Goal: Task Accomplishment & Management: Use online tool/utility

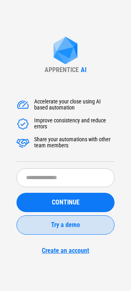
click at [63, 226] on span "Try a demo" at bounding box center [65, 224] width 29 height 6
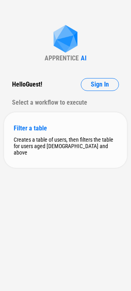
click at [42, 126] on div "Filter a table" at bounding box center [66, 128] width 104 height 8
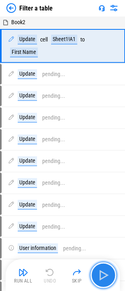
click at [103, 276] on img "button" at bounding box center [103, 274] width 13 height 13
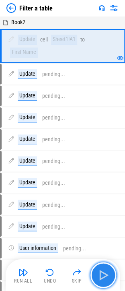
click at [102, 270] on img "button" at bounding box center [103, 274] width 13 height 13
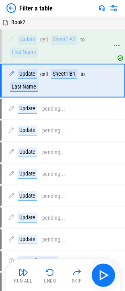
click at [68, 39] on div "Sheet1!A1" at bounding box center [64, 40] width 26 height 10
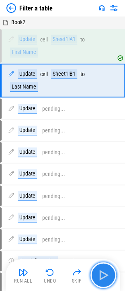
click at [101, 280] on img "button" at bounding box center [103, 274] width 13 height 13
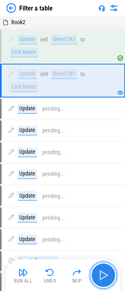
click at [105, 280] on img "button" at bounding box center [103, 274] width 13 height 13
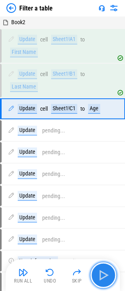
click at [105, 280] on img "button" at bounding box center [103, 274] width 13 height 13
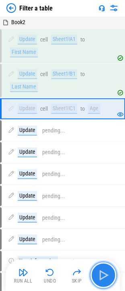
click at [105, 280] on img "button" at bounding box center [103, 274] width 13 height 13
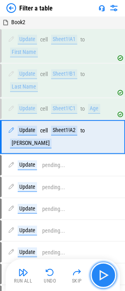
click at [105, 280] on img "button" at bounding box center [103, 274] width 13 height 13
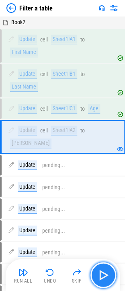
click at [105, 280] on img "button" at bounding box center [103, 274] width 13 height 13
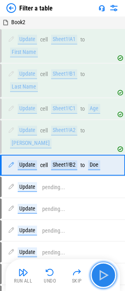
click at [105, 280] on img "button" at bounding box center [103, 274] width 13 height 13
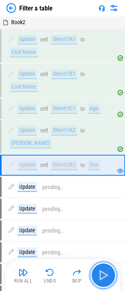
click at [105, 280] on img "button" at bounding box center [103, 274] width 13 height 13
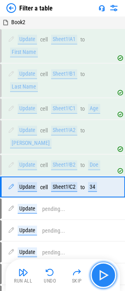
click at [105, 280] on img "button" at bounding box center [103, 274] width 13 height 13
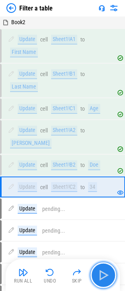
click at [105, 280] on img "button" at bounding box center [103, 274] width 13 height 13
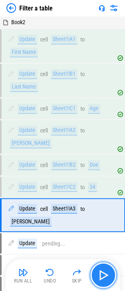
click at [105, 280] on img "button" at bounding box center [103, 274] width 13 height 13
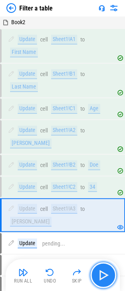
click at [105, 280] on img "button" at bounding box center [103, 274] width 13 height 13
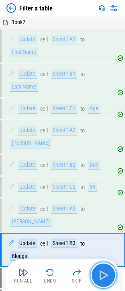
click at [105, 280] on img "button" at bounding box center [103, 274] width 13 height 13
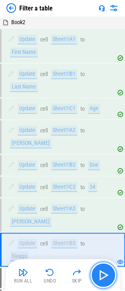
click at [105, 280] on img "button" at bounding box center [103, 274] width 13 height 13
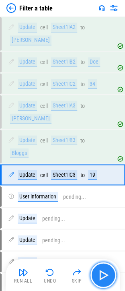
click at [105, 280] on img "button" at bounding box center [103, 274] width 13 height 13
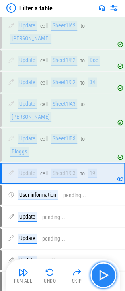
click at [105, 280] on img "button" at bounding box center [103, 274] width 13 height 13
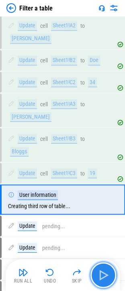
click at [105, 280] on img "button" at bounding box center [103, 274] width 13 height 13
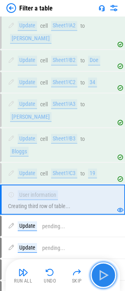
click at [102, 273] on img "button" at bounding box center [103, 274] width 13 height 13
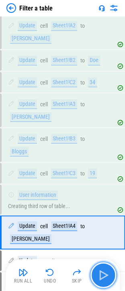
click at [106, 274] on img "button" at bounding box center [103, 274] width 13 height 13
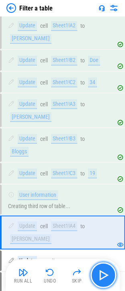
click at [106, 274] on img "button" at bounding box center [103, 274] width 13 height 13
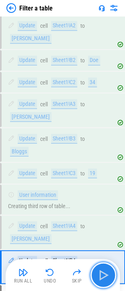
click at [106, 274] on img "button" at bounding box center [103, 274] width 13 height 13
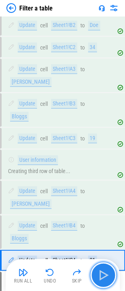
scroll to position [179, 0]
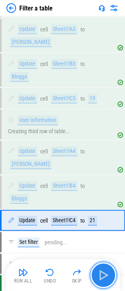
click at [106, 274] on img "button" at bounding box center [103, 274] width 13 height 13
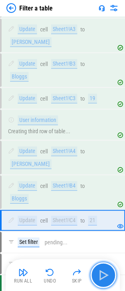
click at [106, 274] on img "button" at bounding box center [103, 274] width 13 height 13
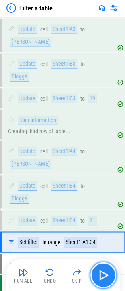
click at [106, 274] on img "button" at bounding box center [103, 274] width 13 height 13
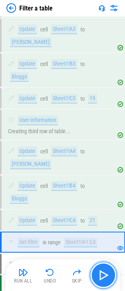
click at [106, 274] on img "button" at bounding box center [103, 274] width 13 height 13
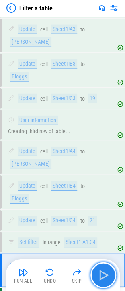
click at [106, 274] on img "button" at bounding box center [103, 274] width 13 height 13
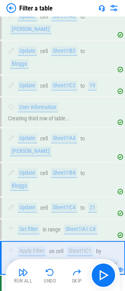
scroll to position [192, 0]
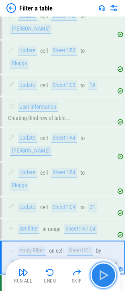
click at [105, 278] on img "button" at bounding box center [103, 274] width 13 height 13
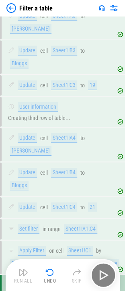
drag, startPoint x: 105, startPoint y: 278, endPoint x: 22, endPoint y: 252, distance: 87.7
click at [22, 252] on div "Book2 Update cell Sheet1!A1 to First Name Update cell Sheet1!B1 to Last Name Up…" at bounding box center [62, 78] width 125 height 508
click at [51, 273] on img "button" at bounding box center [50, 272] width 10 height 10
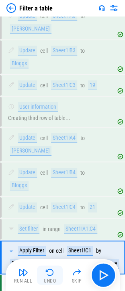
click at [48, 273] on img "button" at bounding box center [50, 272] width 10 height 10
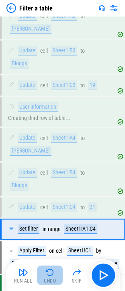
click at [48, 273] on img "button" at bounding box center [50, 272] width 10 height 10
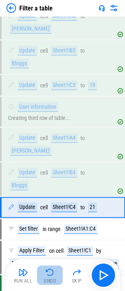
scroll to position [0, 0]
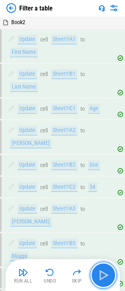
click at [99, 279] on img "button" at bounding box center [103, 274] width 13 height 13
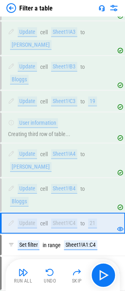
scroll to position [192, 0]
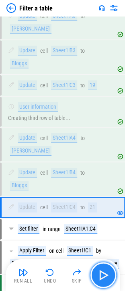
click at [101, 273] on img "button" at bounding box center [103, 274] width 13 height 13
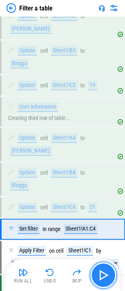
click at [102, 273] on img "button" at bounding box center [103, 274] width 13 height 13
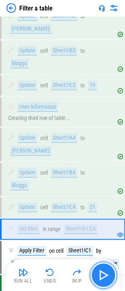
click at [102, 273] on img "button" at bounding box center [103, 274] width 13 height 13
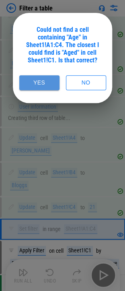
click at [46, 82] on button "Yes" at bounding box center [39, 82] width 40 height 15
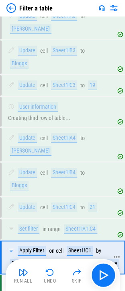
click at [119, 253] on icon at bounding box center [116, 256] width 7 height 7
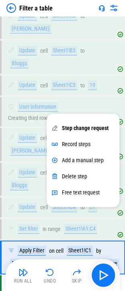
click at [86, 10] on div "Filter a table" at bounding box center [62, 8] width 125 height 16
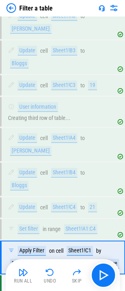
click at [113, 9] on img at bounding box center [114, 8] width 10 height 10
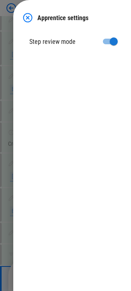
click at [25, 16] on img at bounding box center [28, 18] width 10 height 10
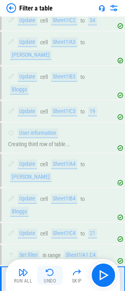
click at [51, 271] on img "button" at bounding box center [50, 272] width 10 height 10
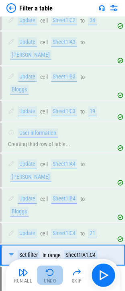
click at [51, 271] on img "button" at bounding box center [50, 272] width 10 height 10
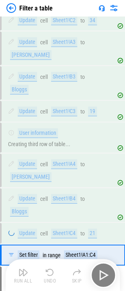
click at [51, 271] on div "Run All Undo Skip" at bounding box center [63, 275] width 106 height 26
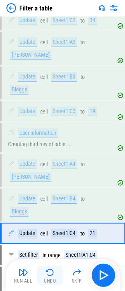
click at [51, 271] on img "button" at bounding box center [50, 272] width 10 height 10
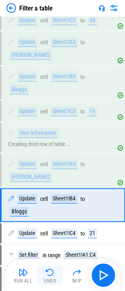
click at [51, 271] on div "Run All Undo Skip" at bounding box center [63, 275] width 106 height 26
click at [51, 271] on img "button" at bounding box center [50, 272] width 10 height 10
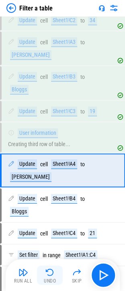
click at [51, 271] on img "button" at bounding box center [50, 272] width 10 height 10
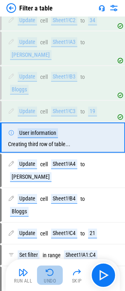
click at [51, 271] on img "button" at bounding box center [50, 272] width 10 height 10
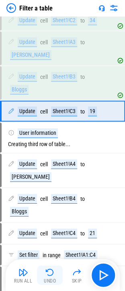
click at [51, 271] on img "button" at bounding box center [50, 272] width 10 height 10
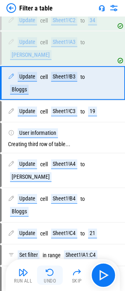
click at [51, 271] on img "button" at bounding box center [50, 272] width 10 height 10
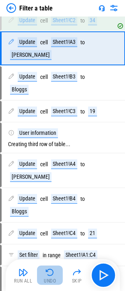
click at [51, 271] on img "button" at bounding box center [50, 272] width 10 height 10
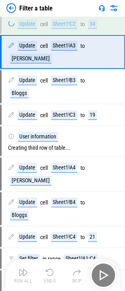
click at [51, 271] on div "Run All Undo Skip" at bounding box center [63, 275] width 106 height 26
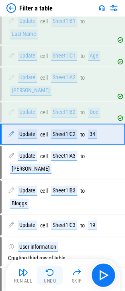
click at [51, 271] on img "button" at bounding box center [50, 272] width 10 height 10
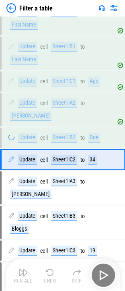
click at [51, 271] on img "button" at bounding box center [50, 272] width 10 height 10
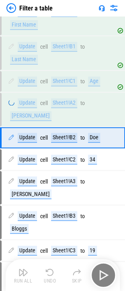
click at [51, 271] on div "Run All Undo Skip" at bounding box center [63, 275] width 106 height 26
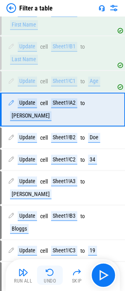
click at [51, 271] on img "button" at bounding box center [50, 272] width 10 height 10
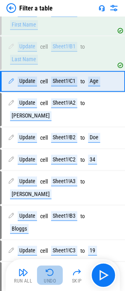
click at [51, 271] on img "button" at bounding box center [50, 272] width 10 height 10
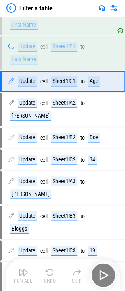
click at [51, 271] on div "Run All Undo Skip" at bounding box center [63, 275] width 106 height 26
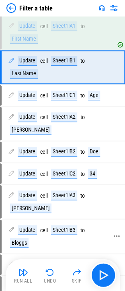
scroll to position [0, 0]
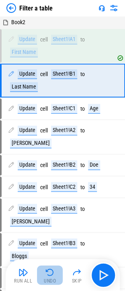
click at [48, 275] on img "button" at bounding box center [50, 272] width 10 height 10
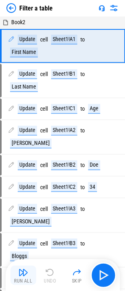
click at [27, 274] on img "button" at bounding box center [23, 272] width 10 height 10
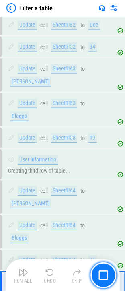
scroll to position [192, 0]
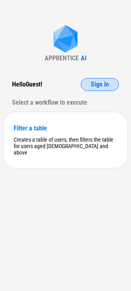
click at [113, 84] on button "Sign In" at bounding box center [100, 84] width 38 height 13
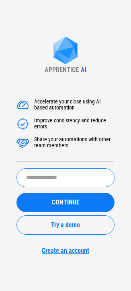
click at [59, 178] on input "text" at bounding box center [65, 177] width 98 height 19
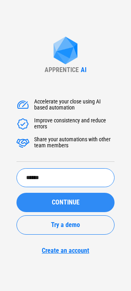
type input "******"
click at [55, 202] on span "CONTINUE" at bounding box center [66, 202] width 28 height 6
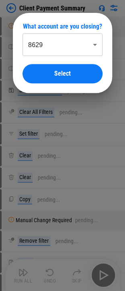
drag, startPoint x: 84, startPoint y: 76, endPoint x: 17, endPoint y: 58, distance: 69.1
click at [17, 58] on div "What account are you closing? 8629 **** ​ Select" at bounding box center [62, 53] width 99 height 80
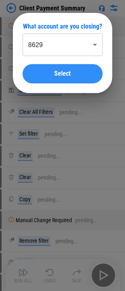
click at [47, 72] on div "Select" at bounding box center [62, 73] width 61 height 6
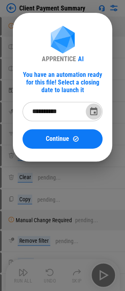
click at [95, 117] on button "Choose date, selected date is Sep 29, 2025" at bounding box center [94, 111] width 16 height 16
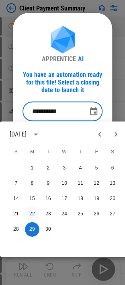
click at [31, 215] on button "22" at bounding box center [32, 213] width 14 height 14
type input "**********"
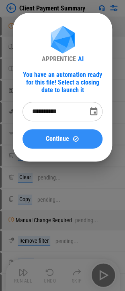
click at [73, 139] on img at bounding box center [75, 138] width 7 height 7
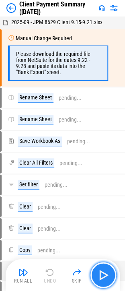
click at [103, 275] on img "button" at bounding box center [103, 274] width 13 height 13
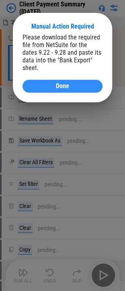
click at [84, 83] on div "Done" at bounding box center [62, 86] width 61 height 6
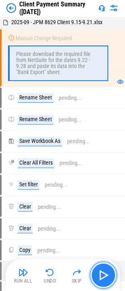
click at [109, 276] on img "button" at bounding box center [103, 274] width 13 height 13
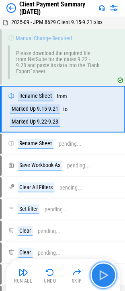
click at [109, 276] on img "button" at bounding box center [103, 274] width 13 height 13
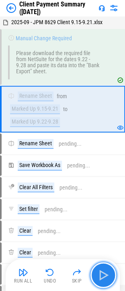
click at [106, 275] on img "button" at bounding box center [103, 274] width 13 height 13
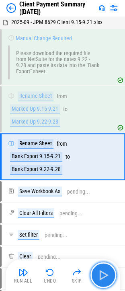
click at [106, 275] on img "button" at bounding box center [103, 274] width 13 height 13
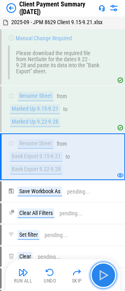
click at [106, 275] on img "button" at bounding box center [103, 274] width 13 height 13
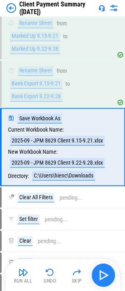
scroll to position [73, 0]
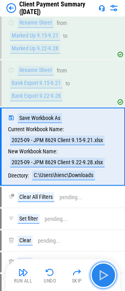
click at [106, 275] on img "button" at bounding box center [103, 274] width 13 height 13
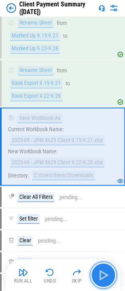
click at [109, 277] on img "button" at bounding box center [103, 274] width 13 height 13
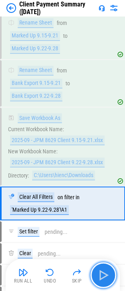
click at [104, 279] on img "button" at bounding box center [103, 274] width 13 height 13
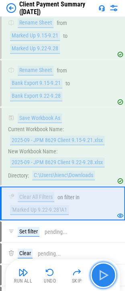
click at [104, 279] on img "button" at bounding box center [103, 274] width 13 height 13
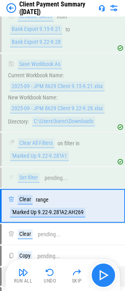
scroll to position [185, 0]
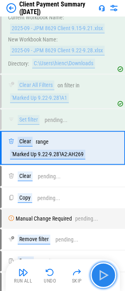
click at [105, 277] on img "button" at bounding box center [103, 274] width 13 height 13
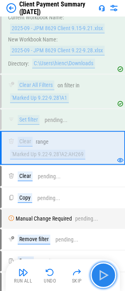
click at [107, 273] on img "button" at bounding box center [103, 274] width 13 height 13
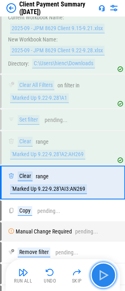
click at [107, 273] on img "button" at bounding box center [103, 274] width 13 height 13
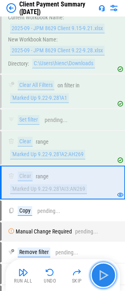
click at [105, 276] on img "button" at bounding box center [103, 274] width 13 height 13
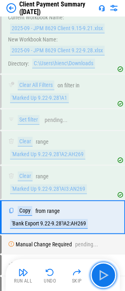
click at [105, 275] on img "button" at bounding box center [103, 274] width 13 height 13
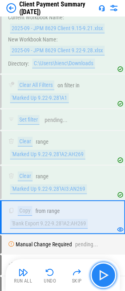
click at [95, 279] on button "button" at bounding box center [103, 275] width 26 height 26
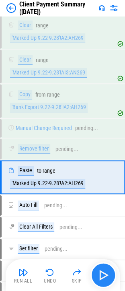
scroll to position [330, 0]
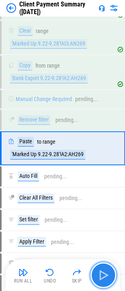
click at [100, 277] on img "button" at bounding box center [103, 274] width 13 height 13
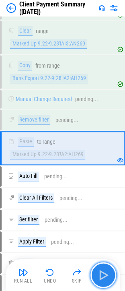
click at [100, 277] on img "button" at bounding box center [103, 274] width 13 height 13
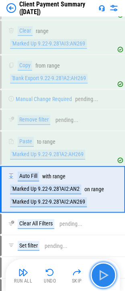
click at [100, 277] on img "button" at bounding box center [103, 274] width 13 height 13
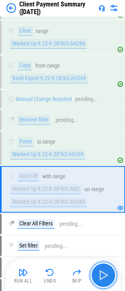
click at [100, 277] on img "button" at bounding box center [103, 274] width 13 height 13
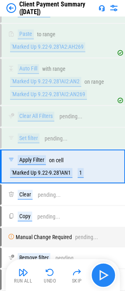
scroll to position [454, 0]
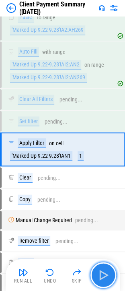
click at [94, 274] on button "button" at bounding box center [103, 275] width 26 height 26
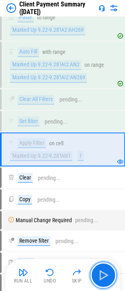
click at [104, 273] on img "button" at bounding box center [103, 274] width 13 height 13
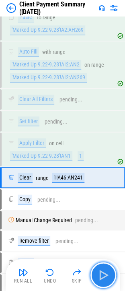
click at [104, 273] on img "button" at bounding box center [103, 274] width 13 height 13
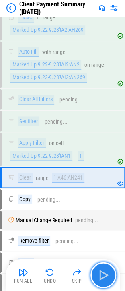
click at [106, 277] on img "button" at bounding box center [103, 274] width 13 height 13
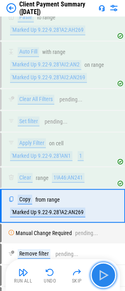
click at [106, 277] on img "button" at bounding box center [103, 274] width 13 height 13
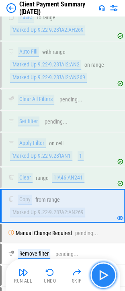
click at [106, 277] on img "button" at bounding box center [103, 274] width 13 height 13
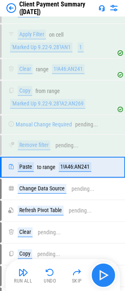
scroll to position [579, 0]
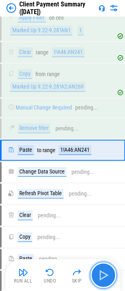
click at [108, 277] on img "button" at bounding box center [103, 274] width 13 height 13
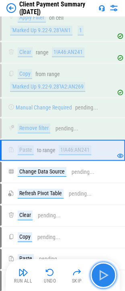
click at [108, 277] on img "button" at bounding box center [103, 274] width 13 height 13
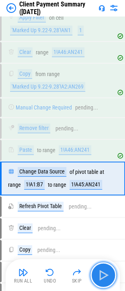
click at [108, 277] on img "button" at bounding box center [103, 274] width 13 height 13
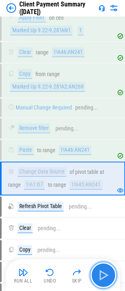
click at [108, 277] on img "button" at bounding box center [103, 274] width 13 height 13
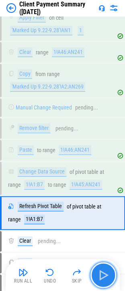
click at [108, 277] on img "button" at bounding box center [103, 274] width 13 height 13
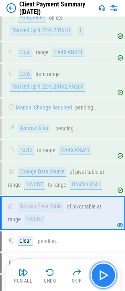
click at [108, 277] on img "button" at bounding box center [103, 274] width 13 height 13
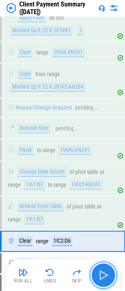
click at [107, 276] on img "button" at bounding box center [103, 274] width 13 height 13
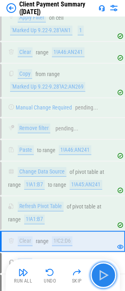
click at [107, 276] on img "button" at bounding box center [103, 274] width 13 height 13
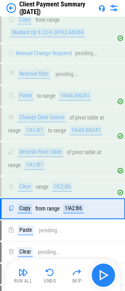
scroll to position [691, 0]
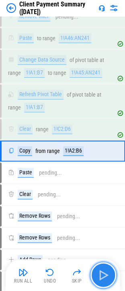
click at [107, 276] on img "button" at bounding box center [103, 274] width 13 height 13
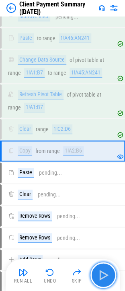
click at [107, 276] on img "button" at bounding box center [103, 274] width 13 height 13
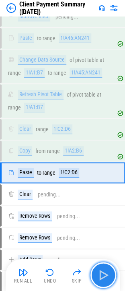
click at [107, 276] on img "button" at bounding box center [103, 274] width 13 height 13
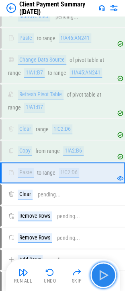
click at [107, 275] on img "button" at bounding box center [103, 274] width 13 height 13
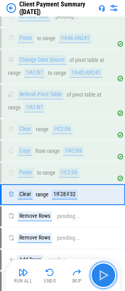
click at [107, 275] on img "button" at bounding box center [103, 274] width 13 height 13
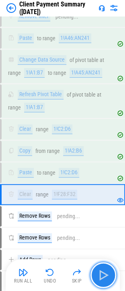
click at [106, 273] on img "button" at bounding box center [103, 274] width 13 height 13
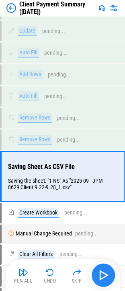
scroll to position [1051, 0]
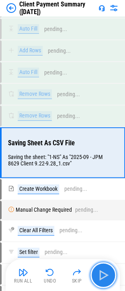
click at [106, 273] on img "button" at bounding box center [103, 274] width 13 height 13
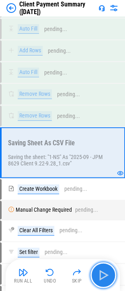
click at [103, 271] on img "button" at bounding box center [103, 274] width 13 height 13
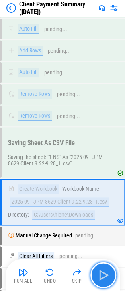
click at [103, 271] on img "button" at bounding box center [103, 274] width 13 height 13
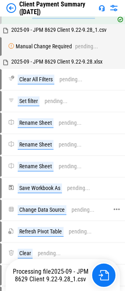
scroll to position [1212, 0]
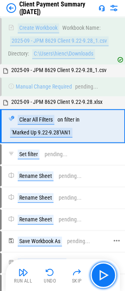
drag, startPoint x: 107, startPoint y: 266, endPoint x: 117, endPoint y: 236, distance: 31.4
click at [117, 236] on div "2025-09 - JPM 8629 Client 9.22-9.28.xlsx Manual Change Required Please download…" at bounding box center [62, 181] width 125 height 2754
click at [99, 274] on img "button" at bounding box center [103, 274] width 13 height 13
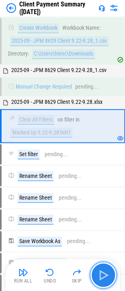
click at [101, 271] on img "button" at bounding box center [103, 274] width 13 height 13
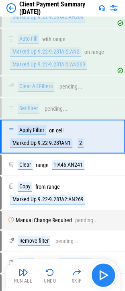
scroll to position [454, 0]
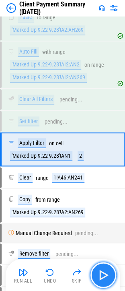
click at [105, 271] on img "button" at bounding box center [103, 274] width 13 height 13
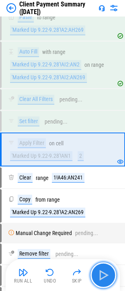
click at [105, 271] on img "button" at bounding box center [103, 274] width 13 height 13
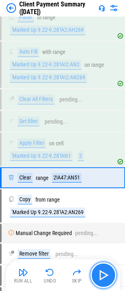
click at [108, 275] on img "button" at bounding box center [103, 274] width 13 height 13
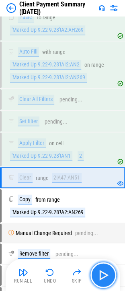
click at [108, 275] on img "button" at bounding box center [103, 274] width 13 height 13
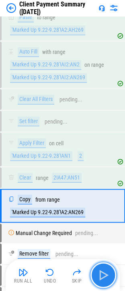
click at [108, 275] on img "button" at bounding box center [103, 274] width 13 height 13
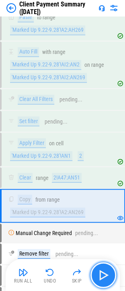
click at [108, 275] on img "button" at bounding box center [103, 274] width 13 height 13
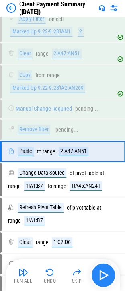
scroll to position [579, 0]
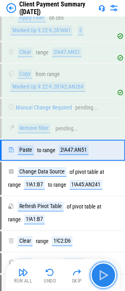
click at [107, 275] on img "button" at bounding box center [103, 274] width 13 height 13
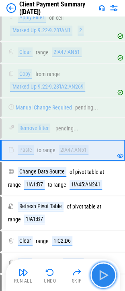
click at [105, 275] on img "button" at bounding box center [103, 274] width 13 height 13
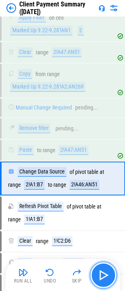
click at [105, 275] on img "button" at bounding box center [103, 274] width 13 height 13
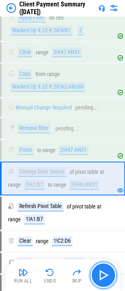
click at [105, 275] on img "button" at bounding box center [103, 274] width 13 height 13
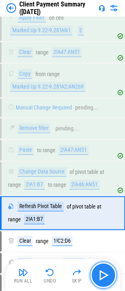
click at [105, 275] on img "button" at bounding box center [103, 274] width 13 height 13
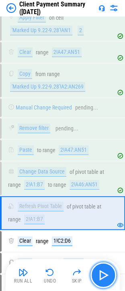
click at [105, 275] on img "button" at bounding box center [103, 274] width 13 height 13
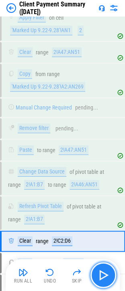
click at [105, 275] on img "button" at bounding box center [103, 274] width 13 height 13
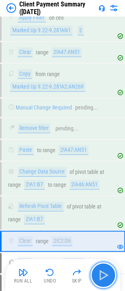
click at [105, 275] on img "button" at bounding box center [103, 274] width 13 height 13
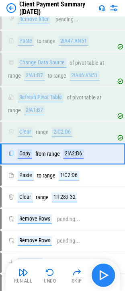
scroll to position [691, 0]
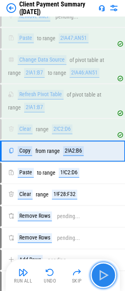
click at [105, 275] on img "button" at bounding box center [103, 274] width 13 height 13
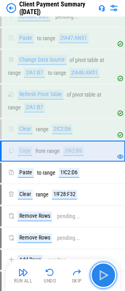
click at [105, 275] on img "button" at bounding box center [103, 274] width 13 height 13
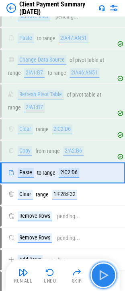
click at [105, 275] on img "button" at bounding box center [103, 274] width 13 height 13
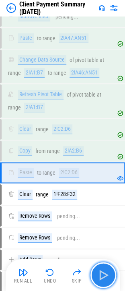
click at [105, 275] on img "button" at bounding box center [103, 274] width 13 height 13
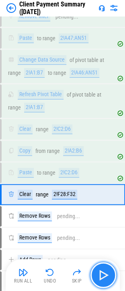
click at [105, 275] on img "button" at bounding box center [103, 274] width 13 height 13
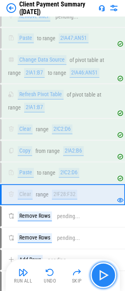
click at [105, 275] on img "button" at bounding box center [103, 274] width 13 height 13
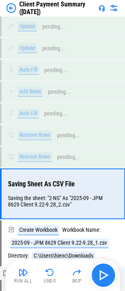
scroll to position [1051, 0]
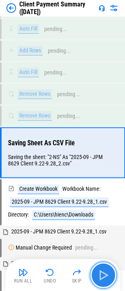
click at [105, 275] on img "button" at bounding box center [103, 274] width 13 height 13
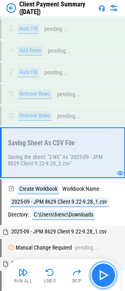
click at [105, 275] on img "button" at bounding box center [103, 274] width 13 height 13
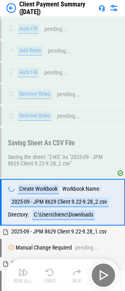
click at [105, 275] on div "Run All Undo Skip" at bounding box center [63, 275] width 106 height 26
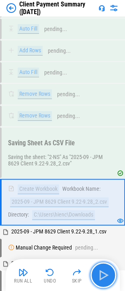
click at [105, 275] on img "button" at bounding box center [103, 274] width 13 height 13
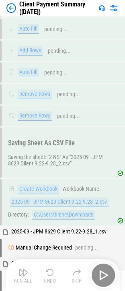
click at [105, 275] on div "Run All Undo Skip" at bounding box center [63, 275] width 106 height 26
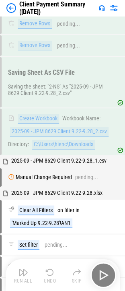
scroll to position [1172, 0]
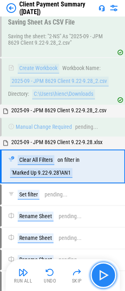
click at [105, 276] on img "button" at bounding box center [103, 274] width 13 height 13
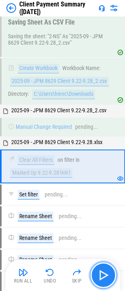
click at [105, 275] on img "button" at bounding box center [103, 274] width 13 height 13
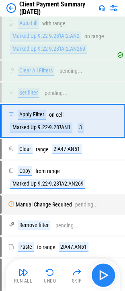
scroll to position [454, 0]
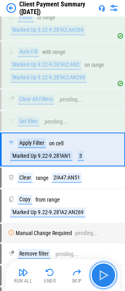
click at [105, 275] on img "button" at bounding box center [103, 274] width 13 height 13
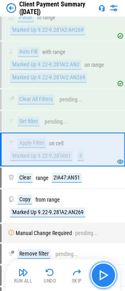
click at [105, 275] on img "button" at bounding box center [103, 274] width 13 height 13
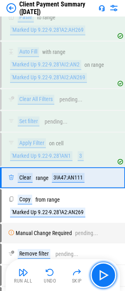
click at [105, 274] on img "button" at bounding box center [103, 274] width 13 height 13
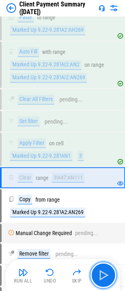
click at [105, 274] on img "button" at bounding box center [103, 274] width 13 height 13
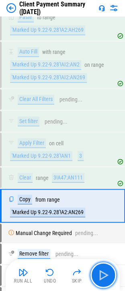
click at [105, 274] on img "button" at bounding box center [103, 274] width 13 height 13
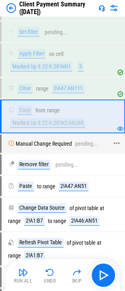
scroll to position [574, 0]
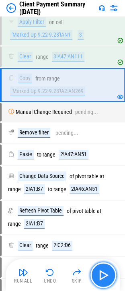
click at [104, 278] on img "button" at bounding box center [103, 274] width 13 height 13
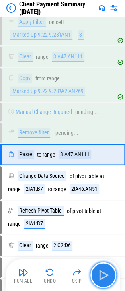
click at [104, 278] on img "button" at bounding box center [103, 274] width 13 height 13
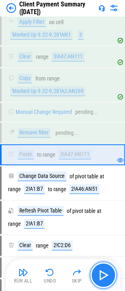
click at [104, 278] on img "button" at bounding box center [103, 274] width 13 height 13
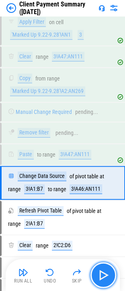
click at [104, 278] on img "button" at bounding box center [103, 274] width 13 height 13
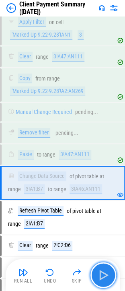
click at [104, 278] on img "button" at bounding box center [103, 274] width 13 height 13
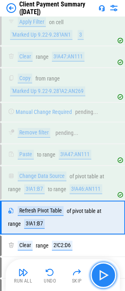
click at [104, 278] on img "button" at bounding box center [103, 274] width 13 height 13
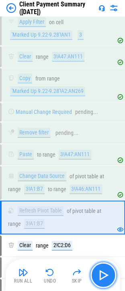
click at [104, 278] on img "button" at bounding box center [103, 274] width 13 height 13
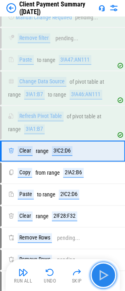
scroll to position [669, 0]
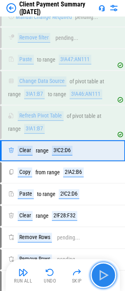
click at [104, 278] on img "button" at bounding box center [103, 274] width 13 height 13
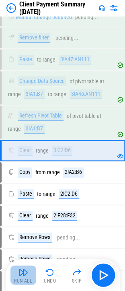
click at [21, 271] on img "button" at bounding box center [23, 272] width 10 height 10
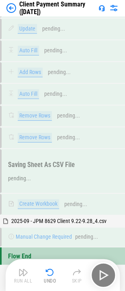
scroll to position [2490, 0]
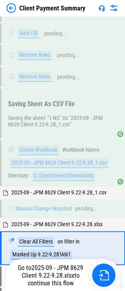
scroll to position [1175, 0]
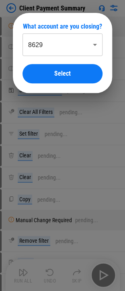
click at [51, 49] on body "Client Payment Summary Manual Change Required pending... Rename Sheet pending..…" at bounding box center [62, 145] width 125 height 291
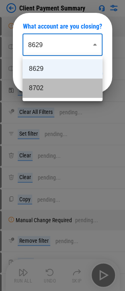
click at [44, 87] on li "8702" at bounding box center [63, 87] width 80 height 19
type input "****"
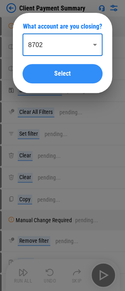
click at [55, 74] on span "Select" at bounding box center [62, 73] width 16 height 6
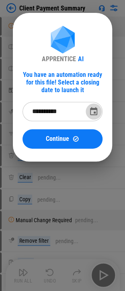
click at [92, 111] on icon "Choose date, selected date is Sep 29, 2025" at bounding box center [94, 112] width 10 height 10
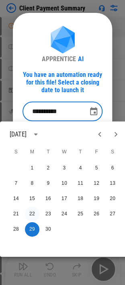
click at [30, 215] on button "22" at bounding box center [32, 213] width 14 height 14
type input "**********"
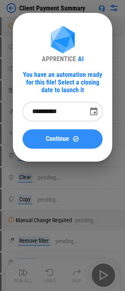
click at [79, 141] on div "Continue" at bounding box center [62, 138] width 61 height 7
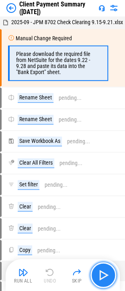
click at [107, 275] on img "button" at bounding box center [103, 274] width 13 height 13
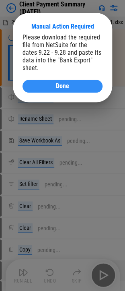
click at [89, 83] on div "Done" at bounding box center [62, 86] width 61 height 6
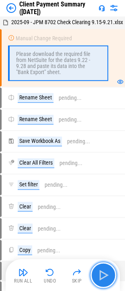
click at [106, 277] on img "button" at bounding box center [103, 274] width 13 height 13
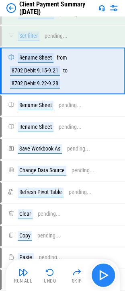
scroll to position [1011, 0]
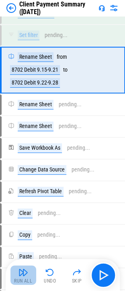
click at [24, 275] on img "button" at bounding box center [23, 272] width 10 height 10
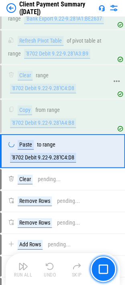
scroll to position [1288, 0]
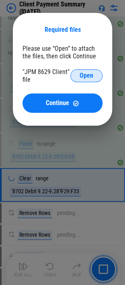
click at [83, 75] on span "Open" at bounding box center [87, 75] width 14 height 6
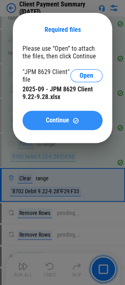
click at [65, 123] on span "Continue" at bounding box center [57, 120] width 23 height 6
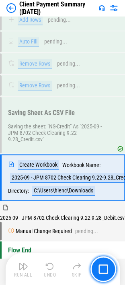
scroll to position [2837, 0]
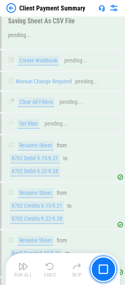
scroll to position [1319, 0]
